Goal: Find specific page/section: Find specific page/section

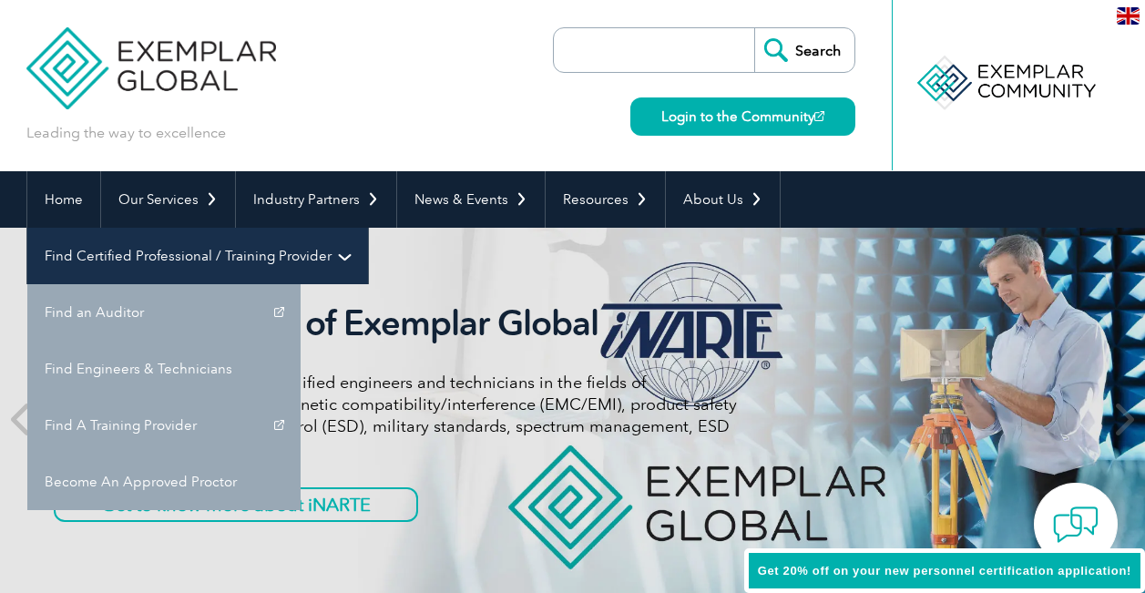
click at [368, 228] on link "Find Certified Professional / Training Provider" at bounding box center [197, 256] width 341 height 56
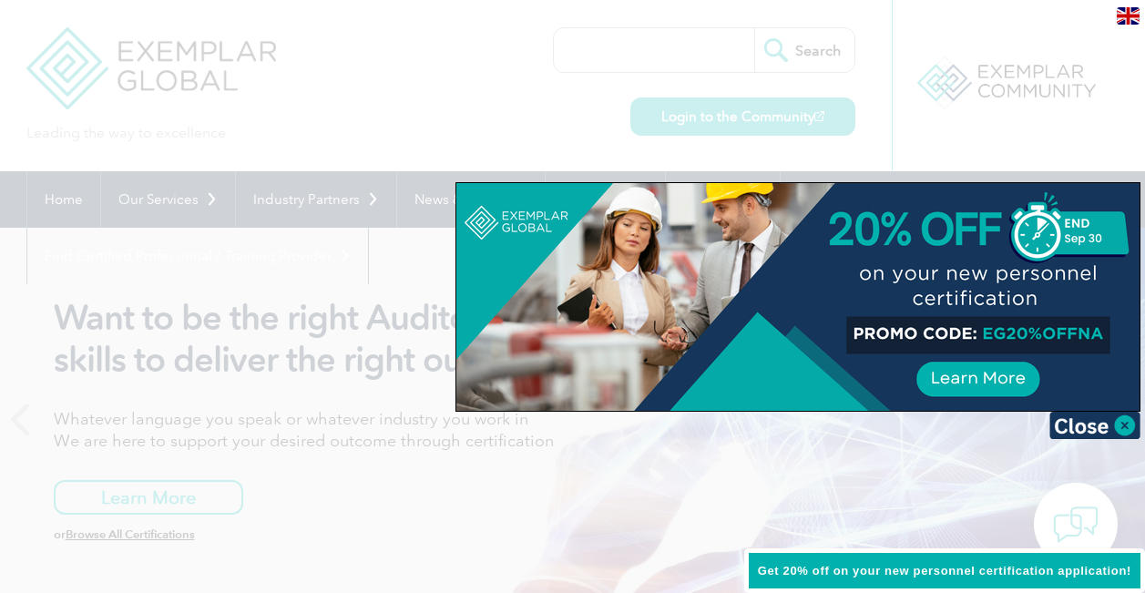
click at [769, 52] on div at bounding box center [572, 296] width 1145 height 593
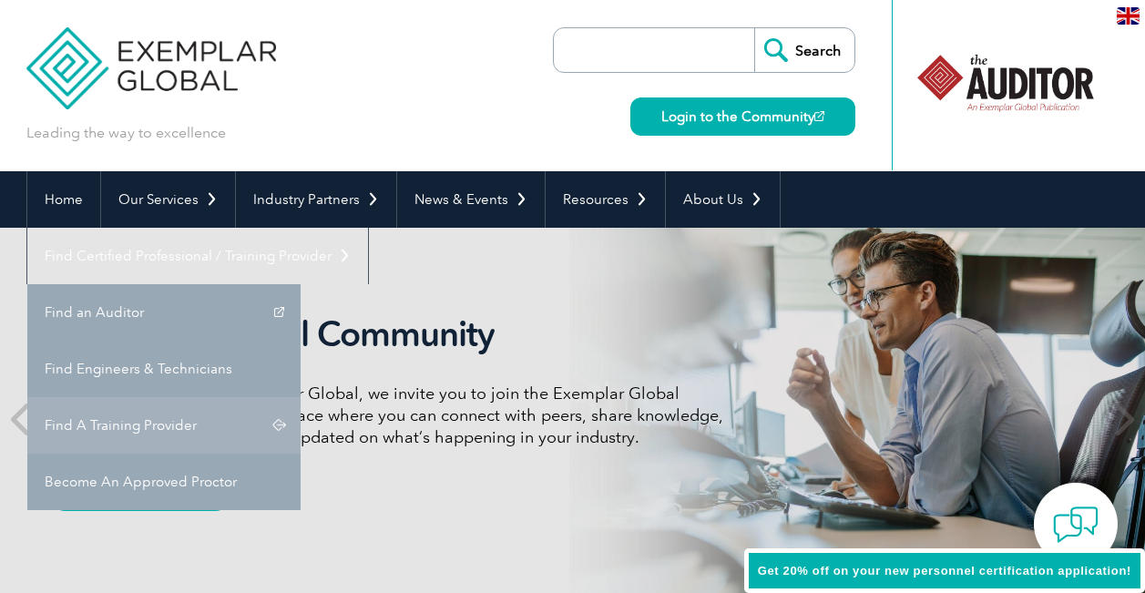
click at [301, 397] on link "Find A Training Provider" at bounding box center [163, 425] width 273 height 56
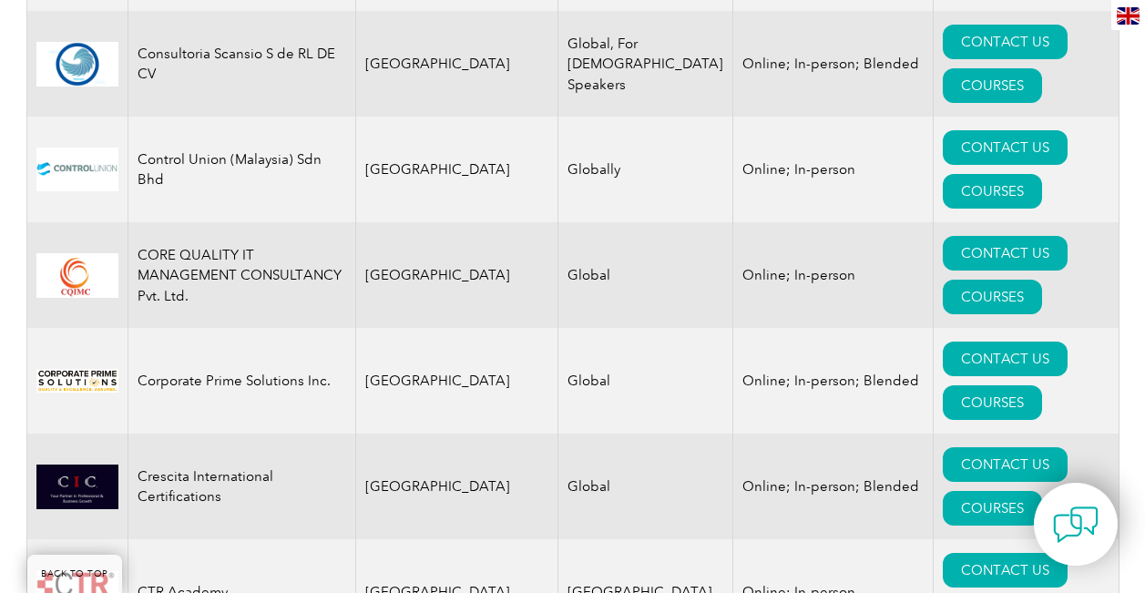
scroll to position [7266, 0]
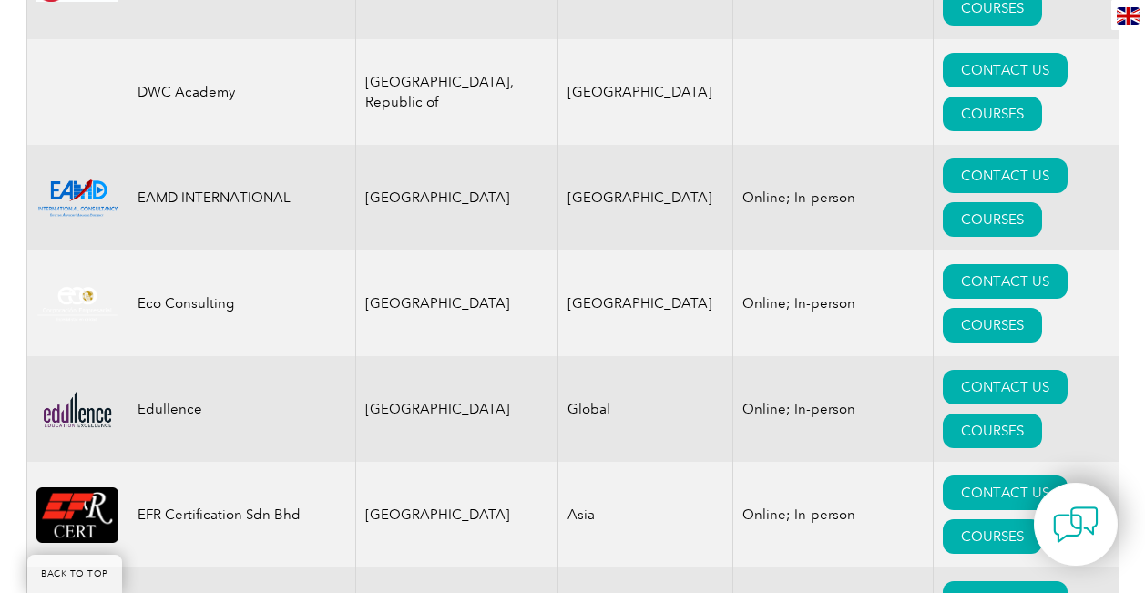
scroll to position [8822, 0]
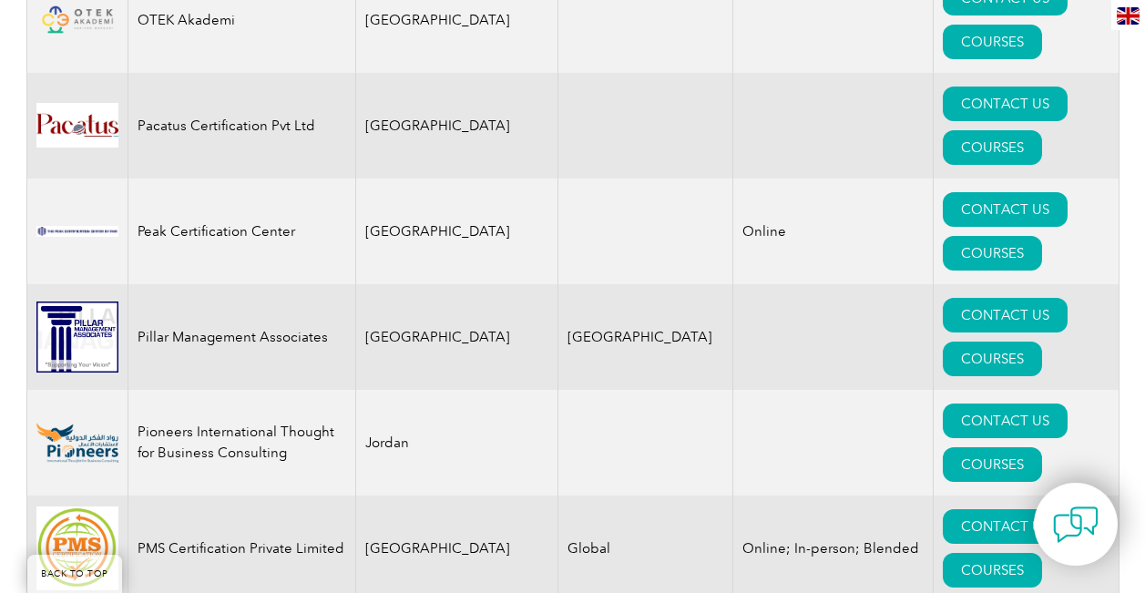
scroll to position [21870, 0]
